Goal: Task Accomplishment & Management: Complete application form

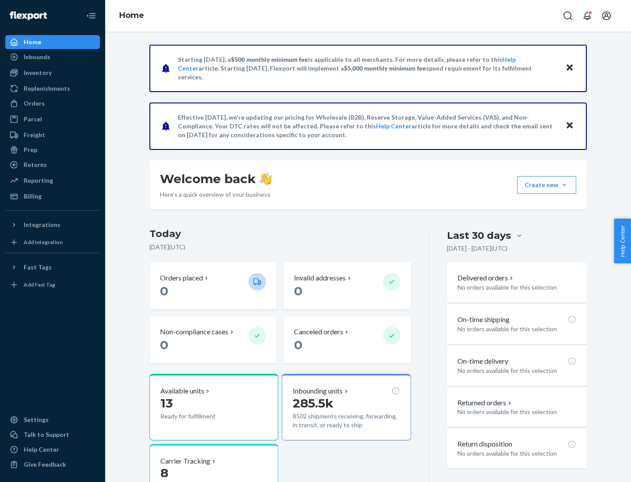
click at [564, 185] on button "Create new Create new inbound Create new order Create new product" at bounding box center [546, 185] width 59 height 18
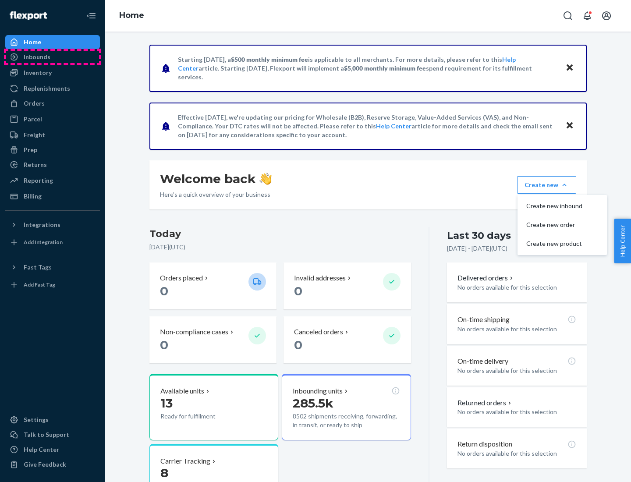
click at [53, 57] on div "Inbounds" at bounding box center [52, 57] width 93 height 12
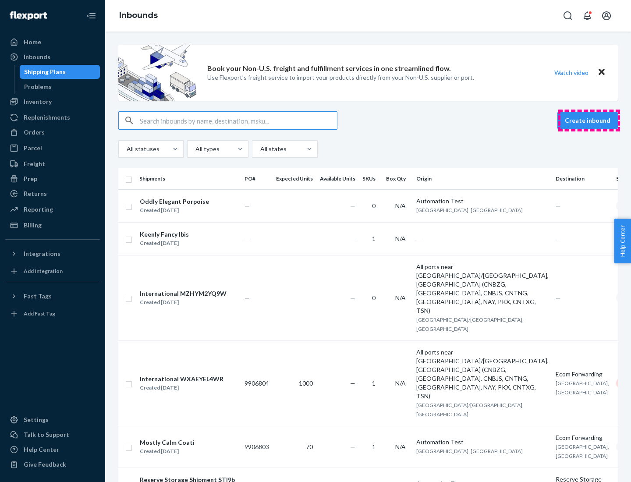
click at [589, 120] on button "Create inbound" at bounding box center [587, 121] width 60 height 18
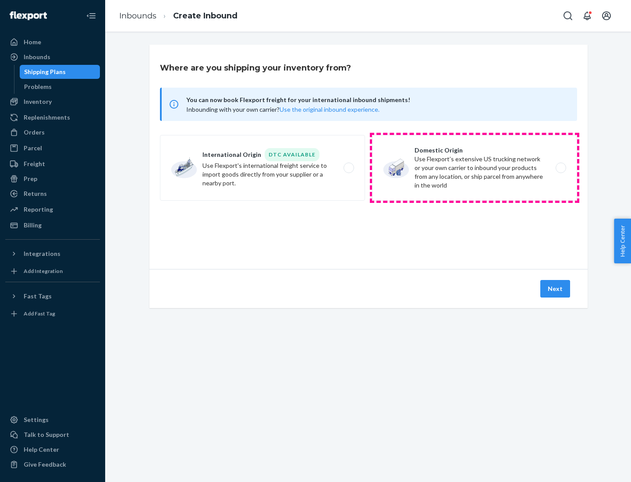
click at [474, 168] on label "Domestic Origin Use Flexport’s extensive US trucking network or your own carrie…" at bounding box center [474, 168] width 205 height 66
click at [560, 168] on input "Domestic Origin Use Flexport’s extensive US trucking network or your own carrie…" at bounding box center [563, 168] width 6 height 6
radio input "true"
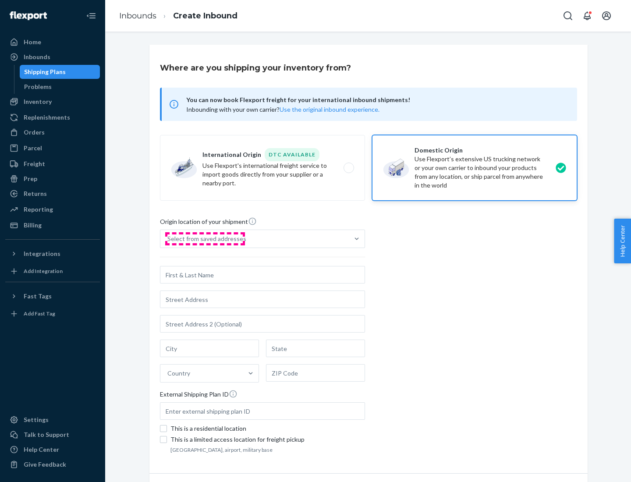
click at [205, 239] on div "Select from saved addresses" at bounding box center [206, 238] width 79 height 9
click at [168, 239] on input "Select from saved addresses" at bounding box center [167, 238] width 1 height 9
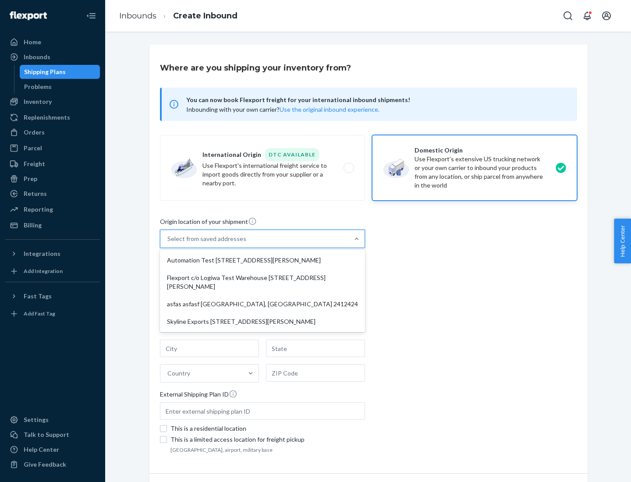
scroll to position [4, 0]
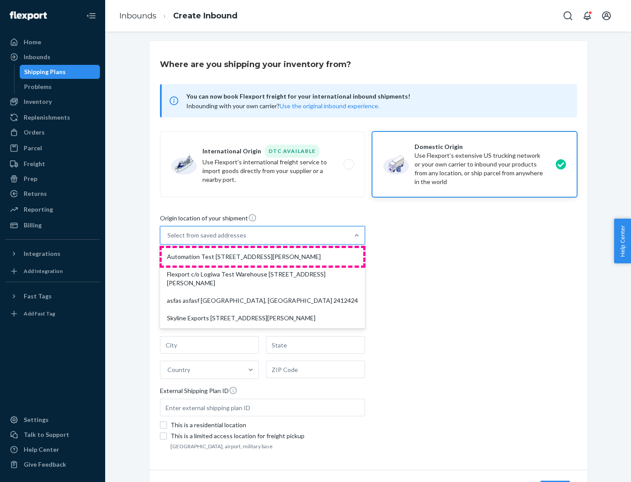
click at [262, 257] on div "Automation Test [STREET_ADDRESS][PERSON_NAME]" at bounding box center [262, 257] width 201 height 18
click at [168, 240] on input "option Automation Test [STREET_ADDRESS][PERSON_NAME] focused, 1 of 4. 4 results…" at bounding box center [167, 235] width 1 height 9
type input "Automation Test"
type input "9th Floor"
type input "[GEOGRAPHIC_DATA]"
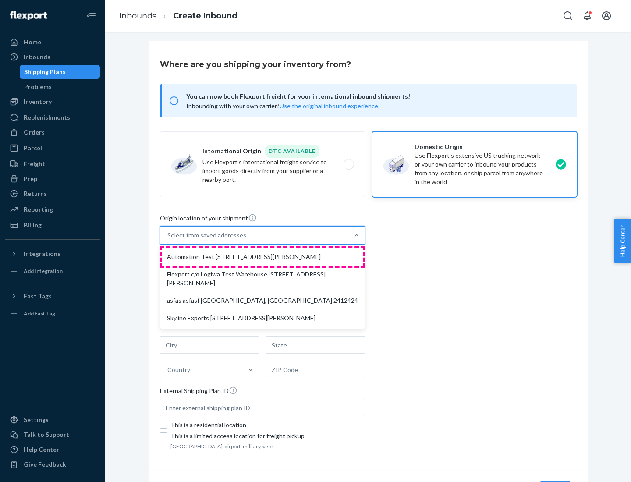
type input "CA"
type input "94104"
type input "[STREET_ADDRESS][PERSON_NAME]"
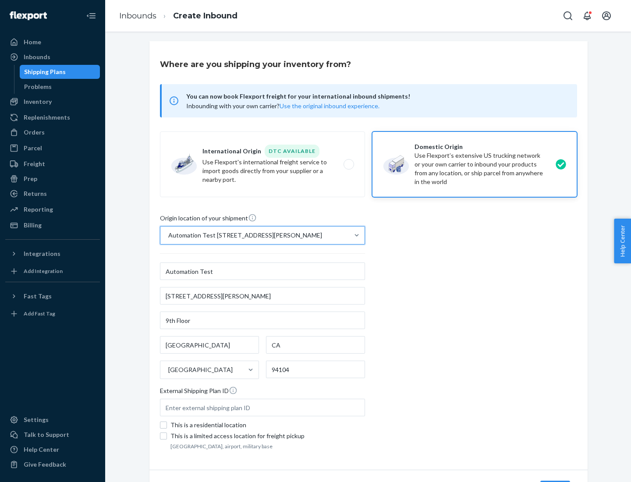
scroll to position [51, 0]
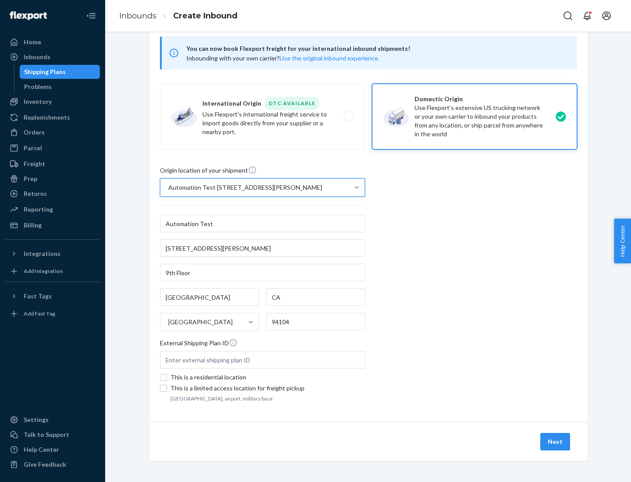
click at [555, 441] on button "Next" at bounding box center [555, 442] width 30 height 18
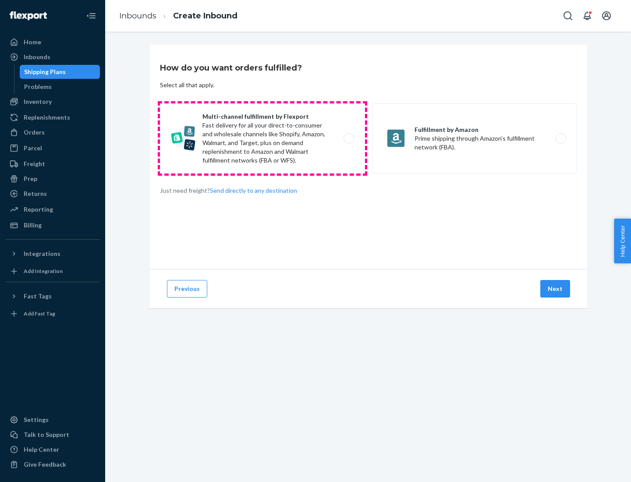
click at [262, 138] on label "Multi-channel fulfillment by Flexport Fast delivery for all your direct-to-cons…" at bounding box center [262, 138] width 205 height 70
click at [348, 138] on input "Multi-channel fulfillment by Flexport Fast delivery for all your direct-to-cons…" at bounding box center [351, 139] width 6 height 6
radio input "true"
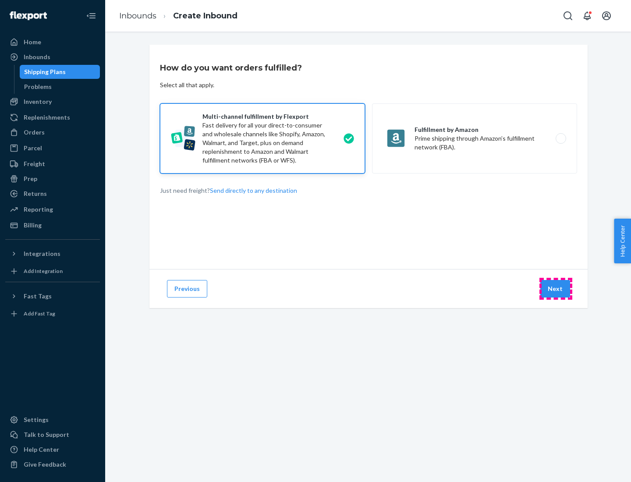
click at [555, 289] on button "Next" at bounding box center [555, 289] width 30 height 18
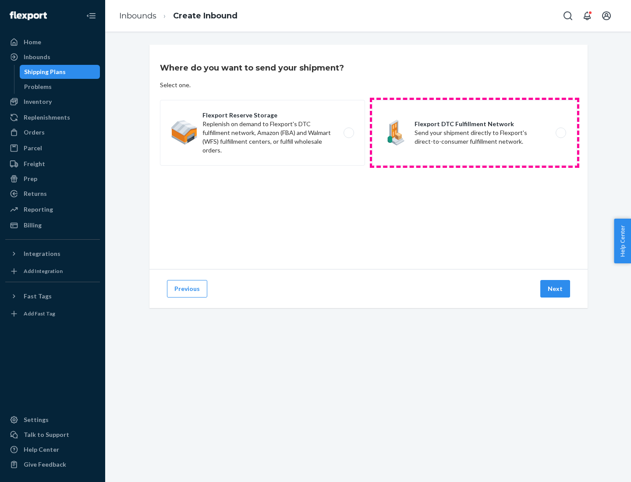
click at [474, 133] on label "Flexport DTC Fulfillment Network Send your shipment directly to Flexport's dire…" at bounding box center [474, 133] width 205 height 66
click at [560, 133] on input "Flexport DTC Fulfillment Network Send your shipment directly to Flexport's dire…" at bounding box center [563, 133] width 6 height 6
radio input "true"
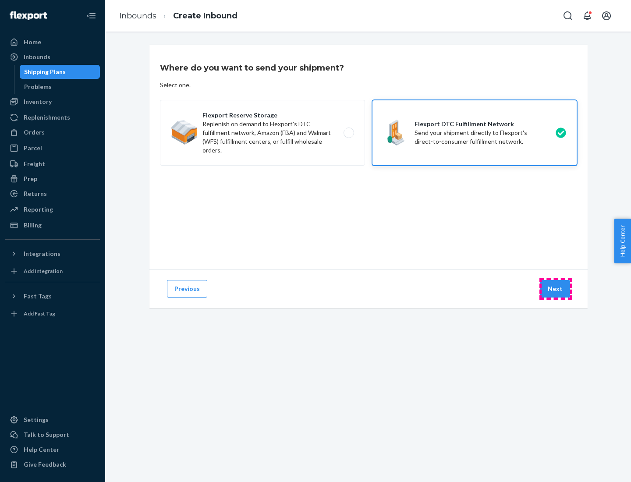
click at [555, 289] on button "Next" at bounding box center [555, 289] width 30 height 18
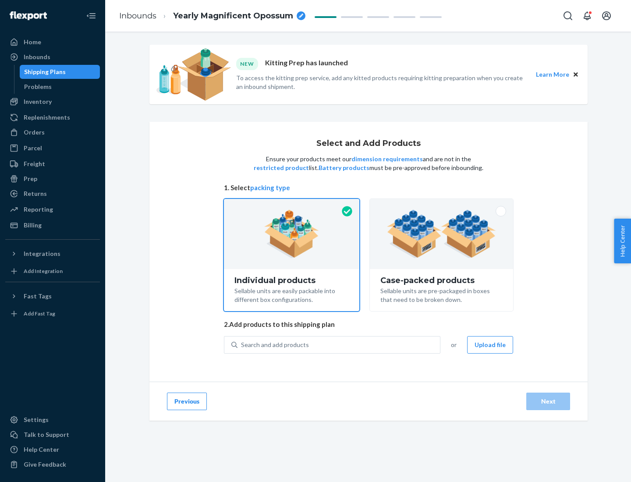
click at [441, 234] on img at bounding box center [441, 234] width 109 height 48
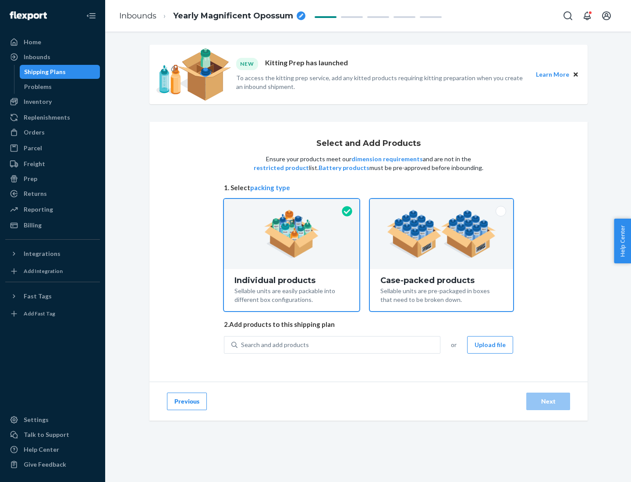
click at [441, 205] on input "Case-packed products Sellable units are pre-packaged in boxes that need to be b…" at bounding box center [441, 202] width 6 height 6
radio input "true"
radio input "false"
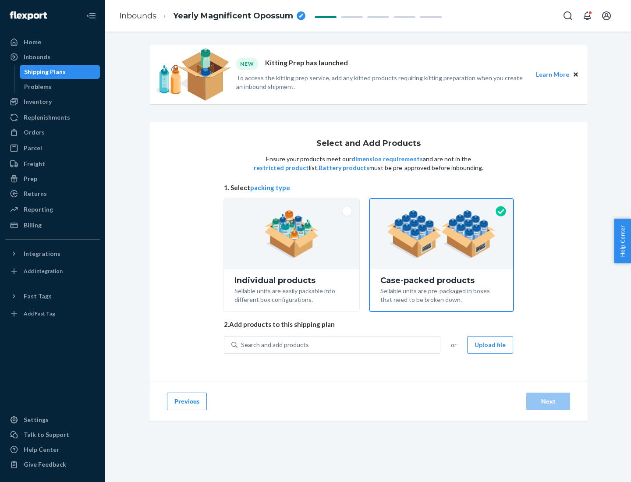
click at [339, 344] on div "Search and add products" at bounding box center [338, 345] width 202 height 16
click at [242, 344] on input "Search and add products" at bounding box center [241, 344] width 1 height 9
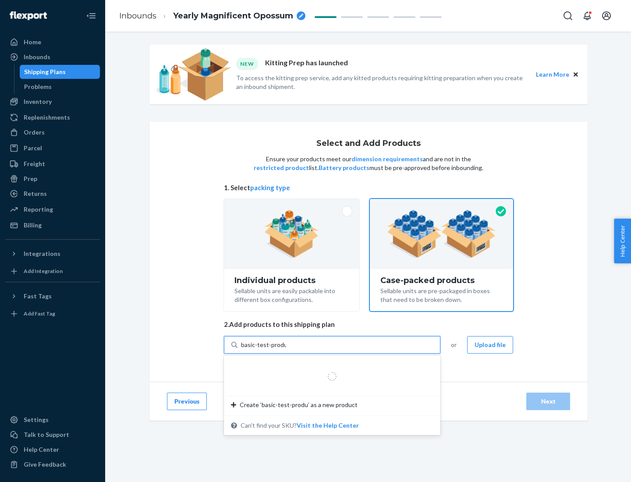
type input "basic-test-product-1"
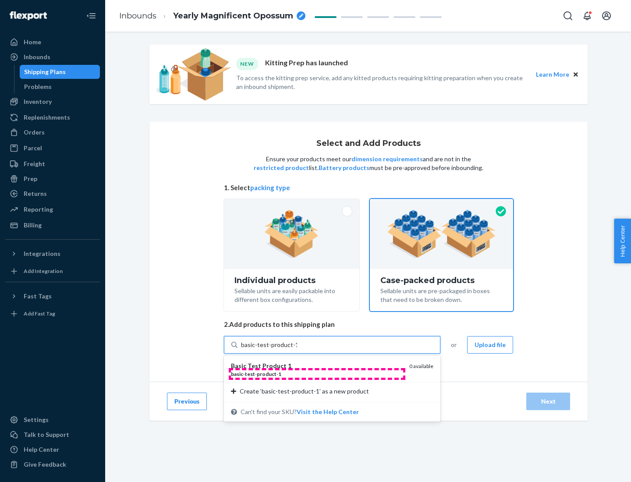
click at [317, 374] on div "basic - test - product - 1" at bounding box center [316, 373] width 171 height 7
click at [297, 349] on input "basic-test-product-1" at bounding box center [269, 344] width 56 height 9
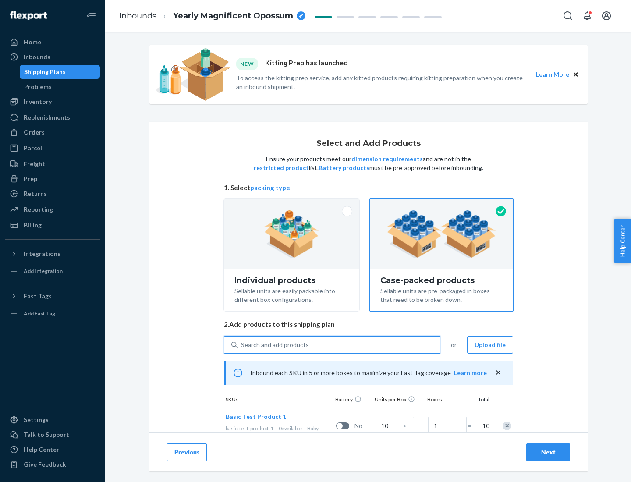
scroll to position [32, 0]
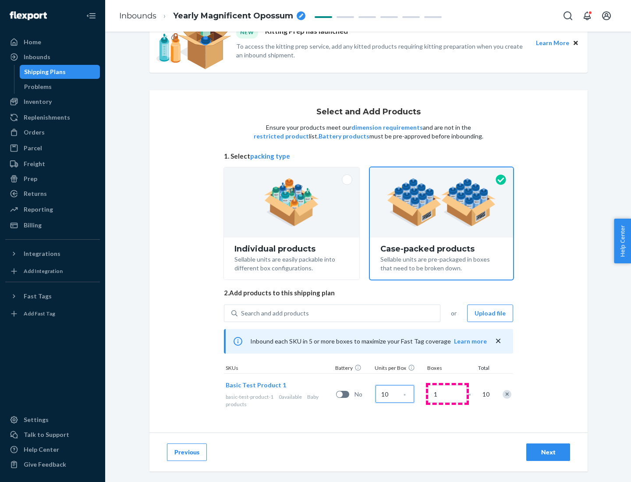
type input "10"
type input "7"
click at [548, 452] on div "Next" at bounding box center [547, 452] width 29 height 9
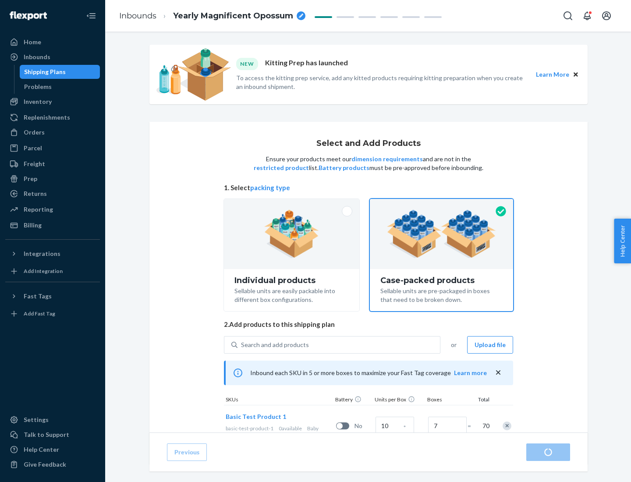
radio input "true"
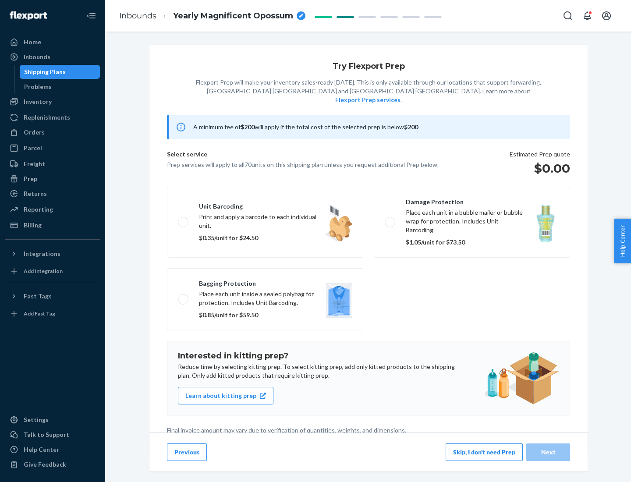
scroll to position [2, 0]
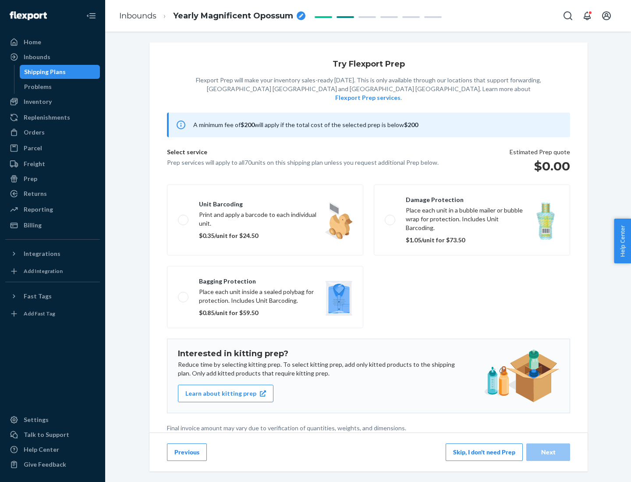
click at [265, 279] on label "Bagging protection Place each unit inside a sealed polybag for protection. Incl…" at bounding box center [265, 297] width 196 height 62
click at [183, 294] on input "Bagging protection Place each unit inside a sealed polybag for protection. Incl…" at bounding box center [181, 297] width 6 height 6
checkbox input "true"
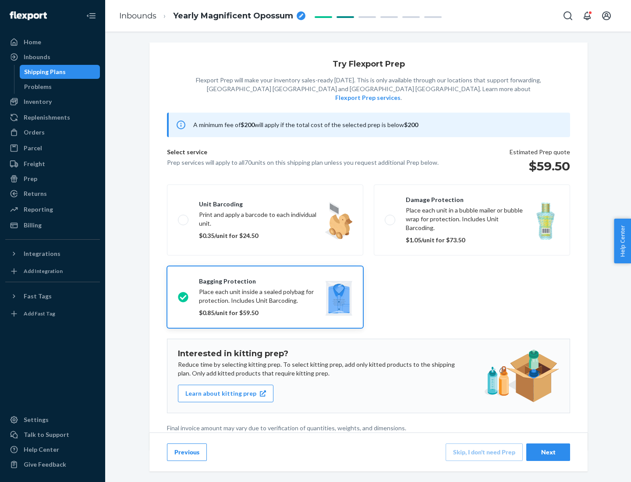
click at [548, 452] on div "Next" at bounding box center [547, 452] width 29 height 9
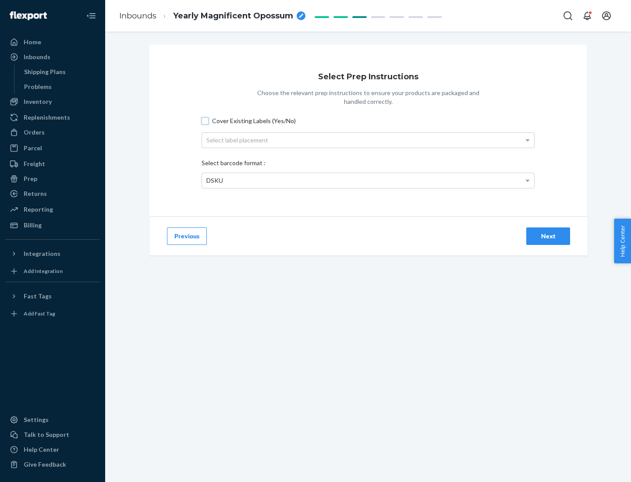
click at [205, 120] on input "Cover Existing Labels (Yes/No)" at bounding box center [204, 120] width 7 height 7
checkbox input "true"
click at [368, 140] on div "Select label placement" at bounding box center [368, 140] width 332 height 15
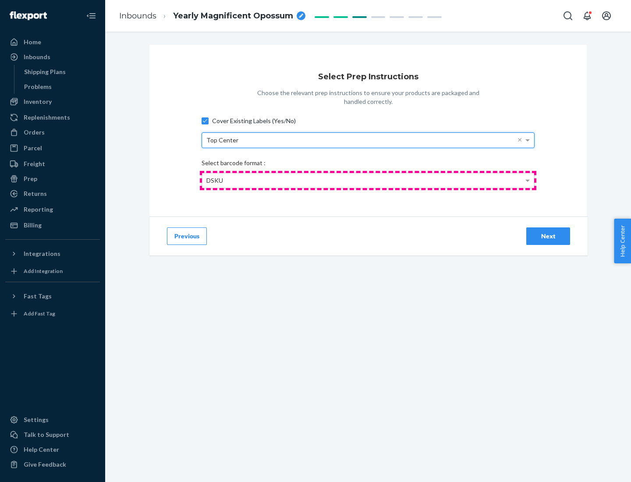
click at [368, 180] on div "DSKU" at bounding box center [368, 180] width 332 height 15
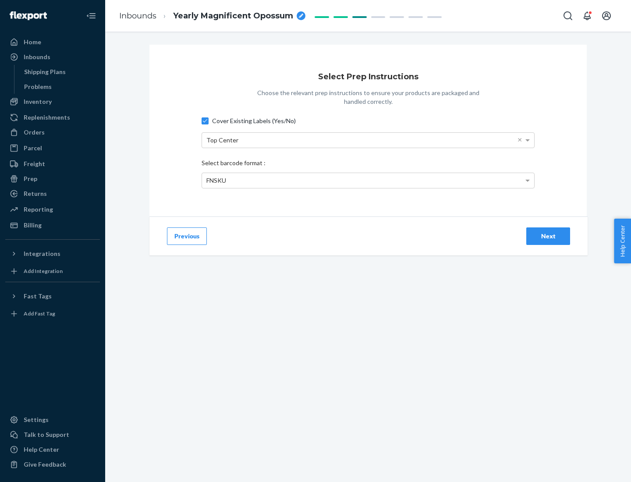
click at [548, 236] on div "Next" at bounding box center [547, 236] width 29 height 9
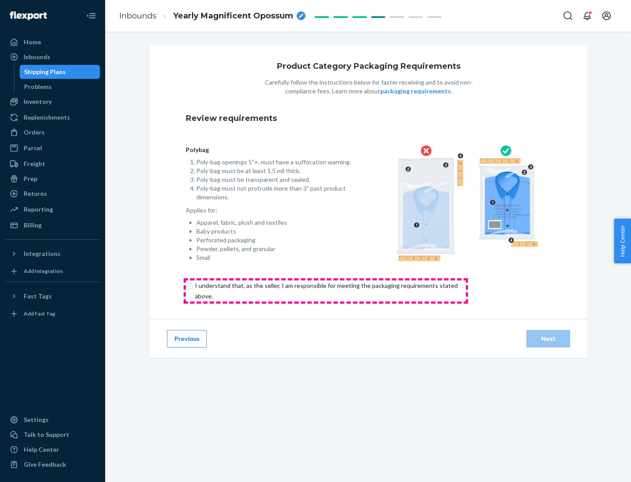
click at [325, 290] on input "checkbox" at bounding box center [331, 290] width 291 height 21
checkbox input "true"
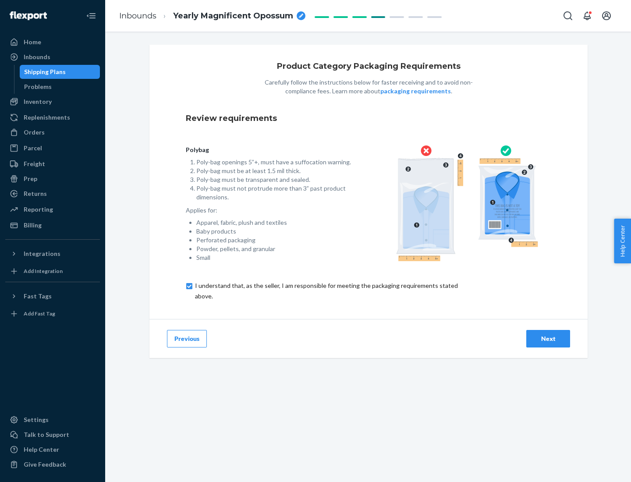
click at [548, 338] on div "Next" at bounding box center [547, 338] width 29 height 9
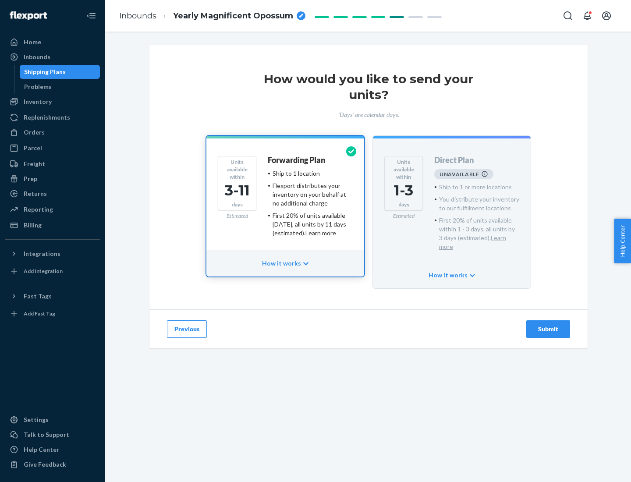
click at [297, 160] on h4 "Forwarding Plan" at bounding box center [296, 160] width 57 height 9
click at [548, 325] on div "Submit" at bounding box center [547, 329] width 29 height 9
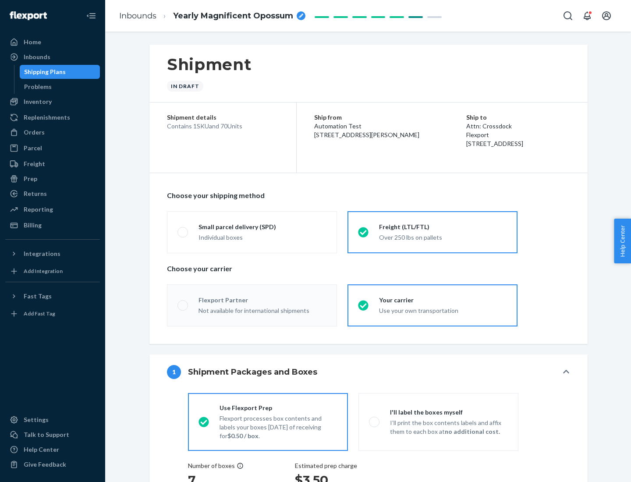
radio input "true"
radio input "false"
radio input "true"
radio input "false"
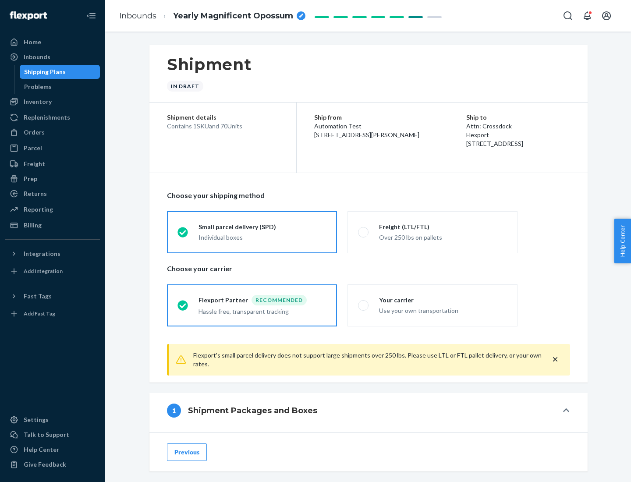
click at [432, 232] on div "Over 250 lbs on pallets" at bounding box center [443, 236] width 128 height 11
click at [363, 232] on input "Freight (LTL/FTL) Over 250 lbs on pallets" at bounding box center [361, 232] width 6 height 6
radio input "true"
radio input "false"
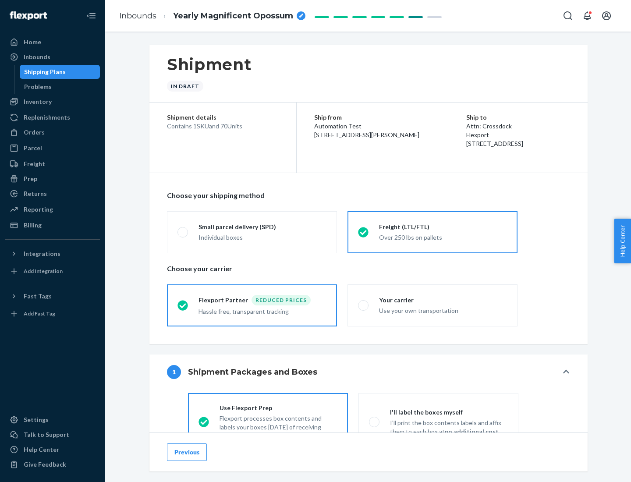
scroll to position [49, 0]
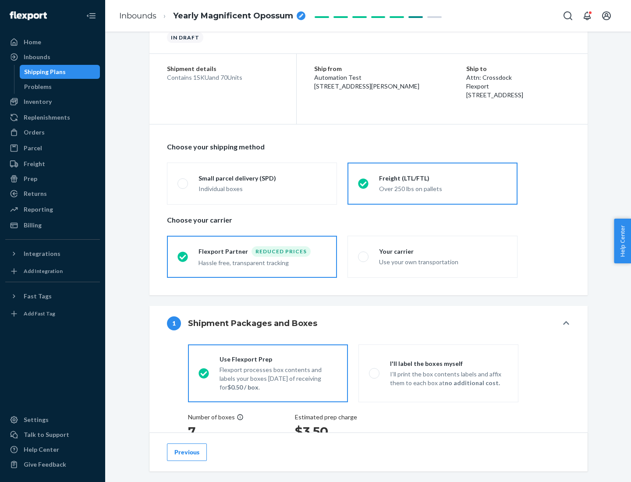
click at [432, 256] on div "Use your own transportation" at bounding box center [443, 261] width 128 height 11
click at [363, 256] on input "Your carrier Use your own transportation" at bounding box center [361, 257] width 6 height 6
radio input "true"
radio input "false"
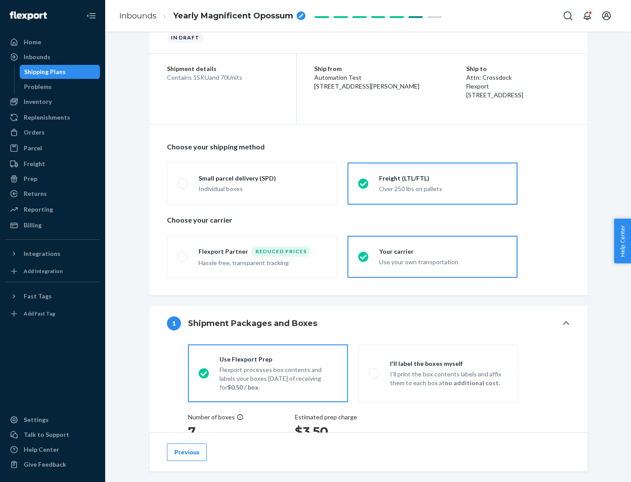
scroll to position [223, 0]
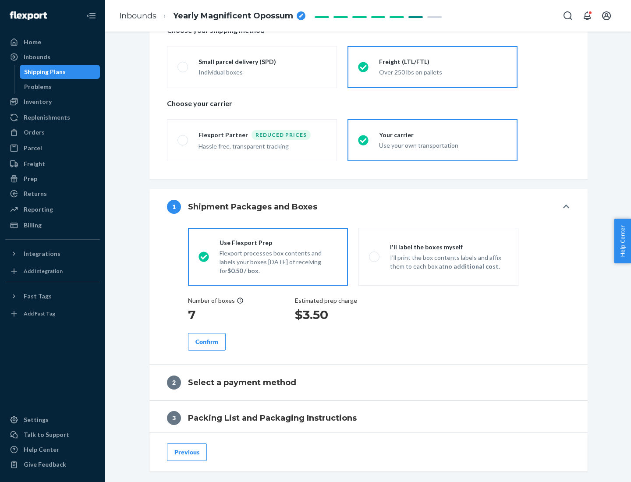
click at [438, 256] on p "I’ll print the box contents labels and affix them to each box at no additional …" at bounding box center [449, 262] width 118 height 18
click at [374, 256] on input "I'll label the boxes myself I’ll print the box contents labels and affix them t…" at bounding box center [372, 257] width 6 height 6
radio input "true"
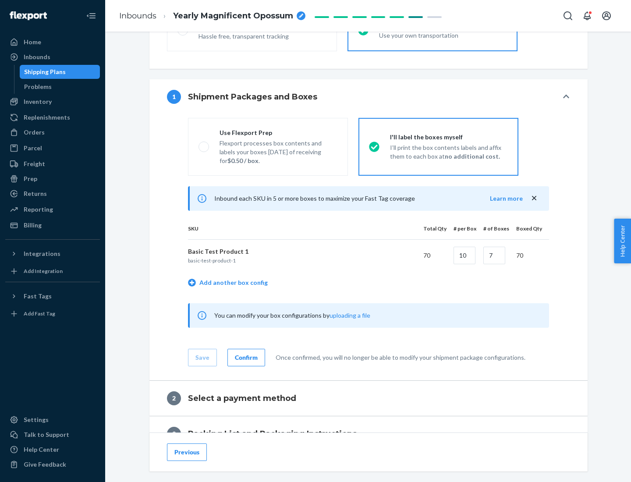
scroll to position [151, 0]
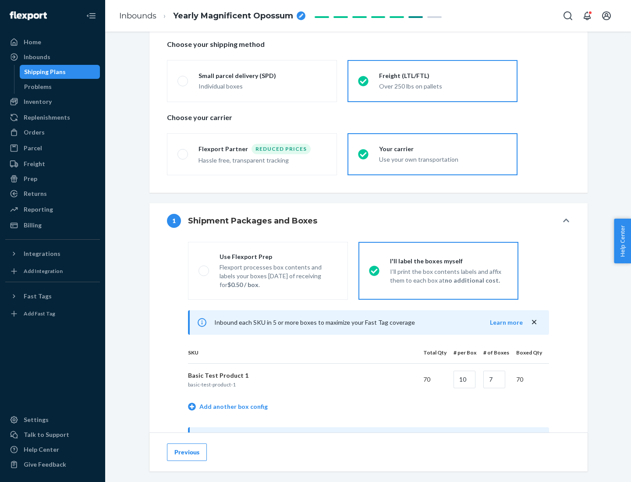
click at [278, 256] on div "Use Flexport Prep" at bounding box center [278, 256] width 118 height 9
click at [204, 268] on input "Use Flexport Prep Flexport processes box contents and labels your boxes [DATE] …" at bounding box center [201, 271] width 6 height 6
radio input "true"
radio input "false"
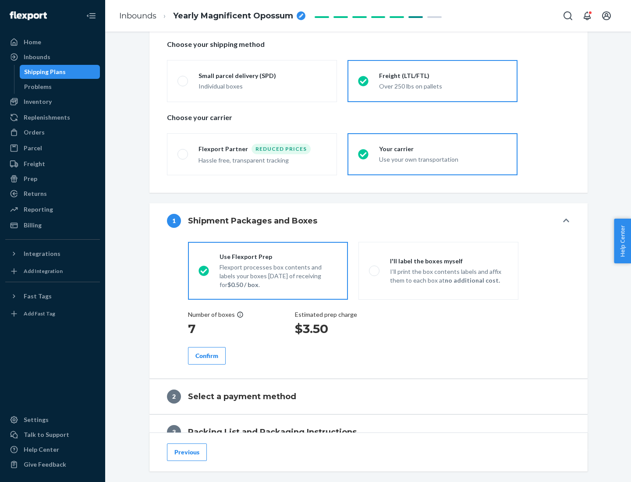
scroll to position [250, 0]
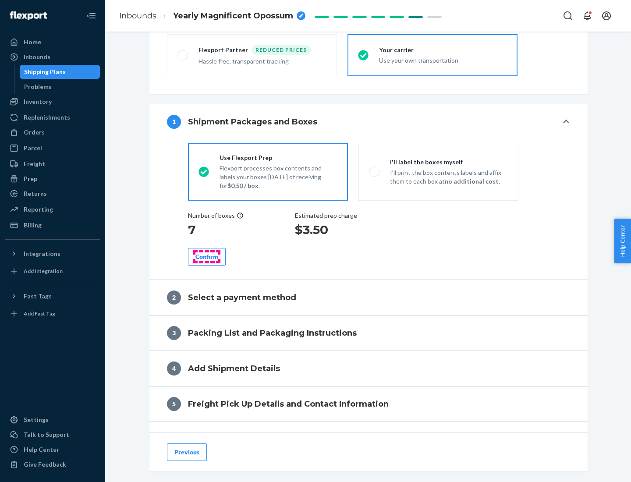
click at [207, 256] on div "Confirm" at bounding box center [206, 256] width 23 height 9
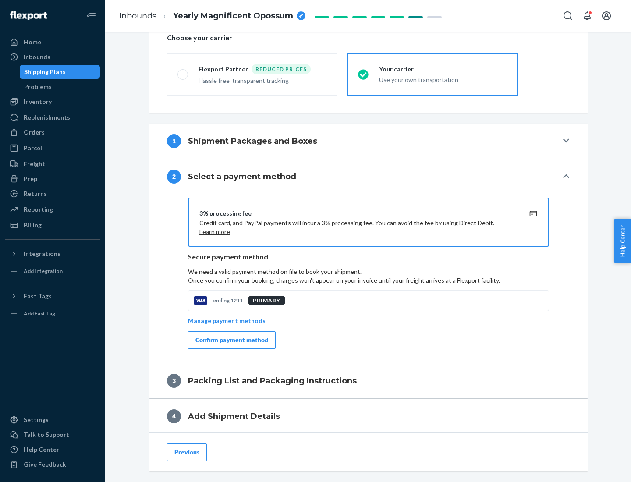
scroll to position [314, 0]
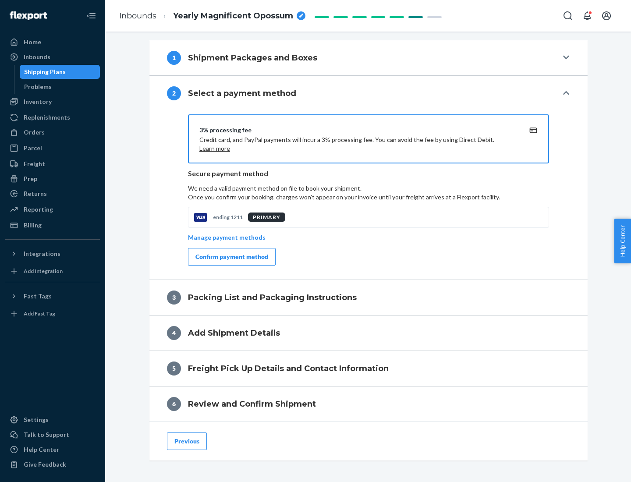
click at [231, 257] on div "Confirm payment method" at bounding box center [231, 256] width 73 height 9
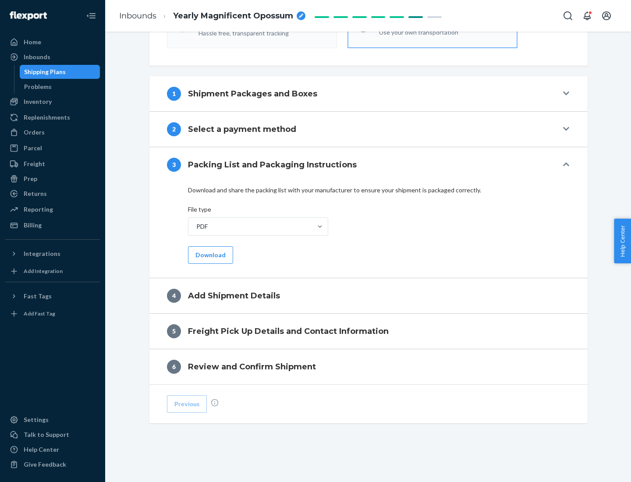
scroll to position [276, 0]
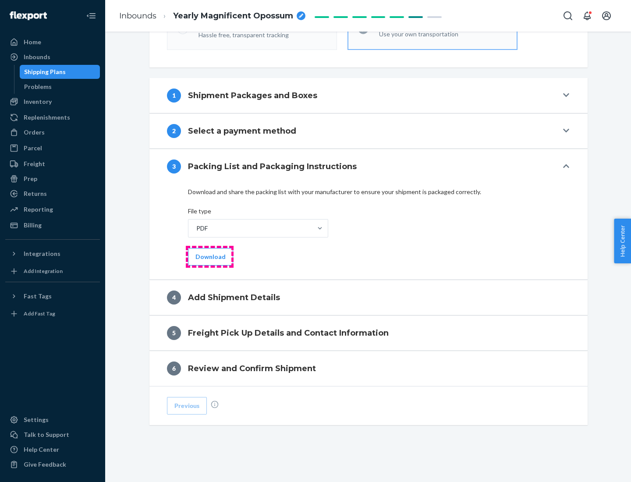
click at [209, 256] on button "Download" at bounding box center [210, 257] width 45 height 18
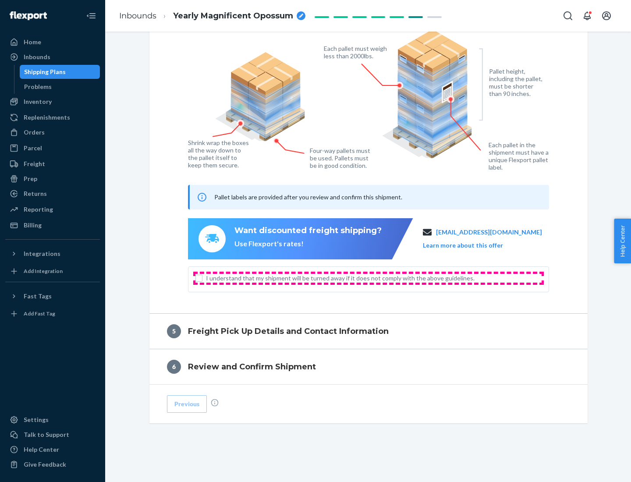
click at [368, 278] on span "I understand that my shipment will be turned away if it does not comply with th…" at bounding box center [373, 278] width 335 height 9
click at [202, 278] on input "I understand that my shipment will be turned away if it does not comply with th…" at bounding box center [198, 278] width 7 height 7
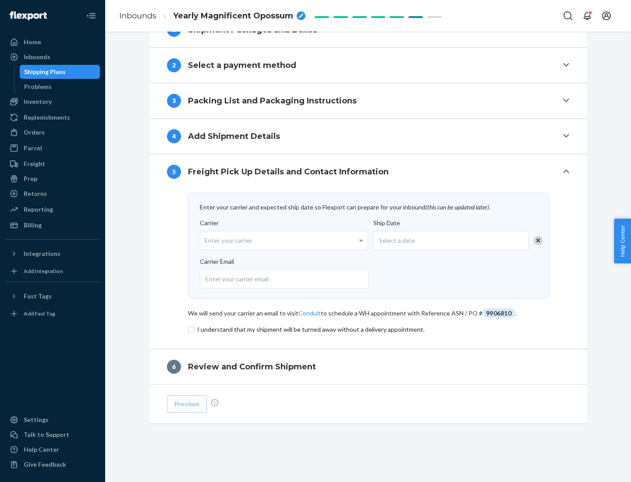
click at [368, 329] on input "checkbox" at bounding box center [368, 329] width 361 height 11
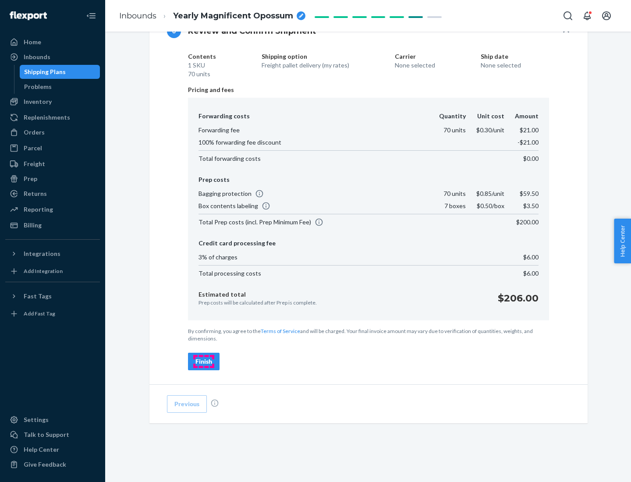
click at [204, 361] on div "Finish" at bounding box center [203, 361] width 17 height 9
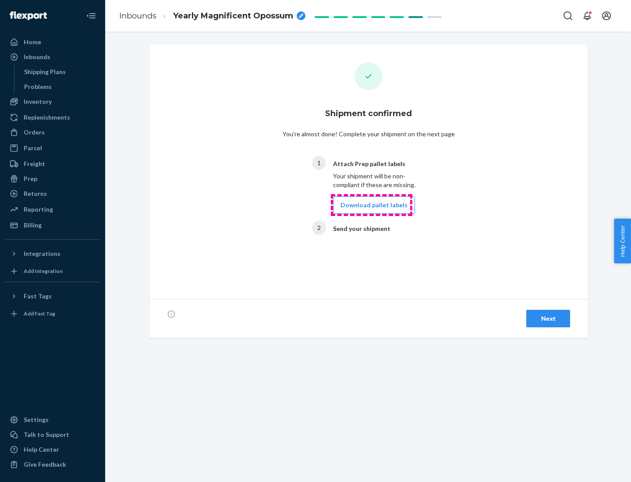
click at [371, 205] on button "Download pallet labels" at bounding box center [374, 205] width 82 height 18
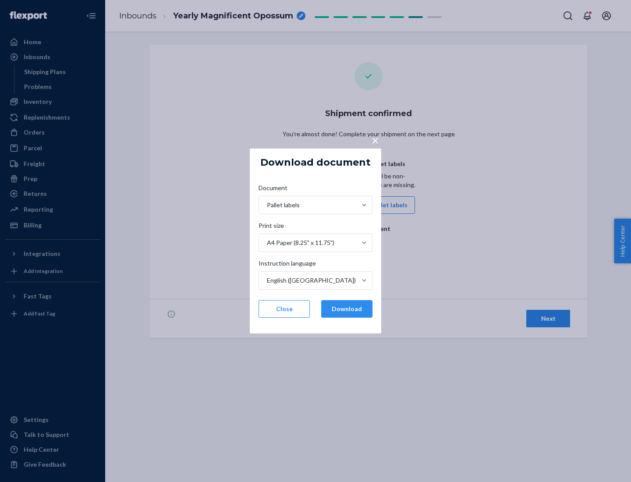
click at [346, 309] on button "Download" at bounding box center [346, 309] width 51 height 18
click at [374, 140] on span "×" at bounding box center [374, 140] width 7 height 15
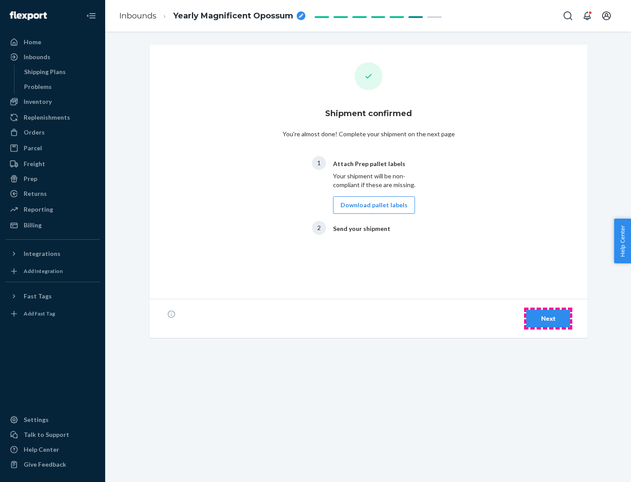
click at [548, 318] on div "Next" at bounding box center [547, 318] width 29 height 9
